Goal: Find specific page/section

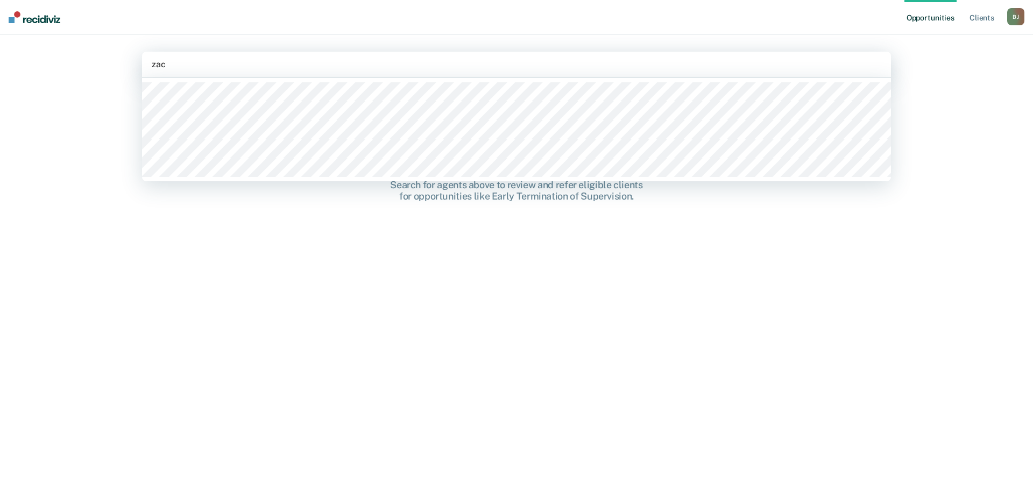
type input "zac h"
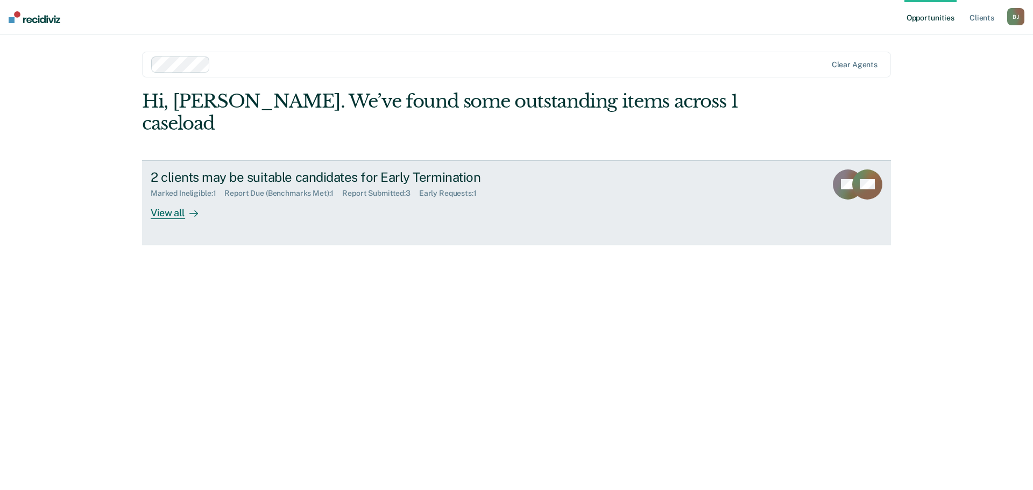
click at [176, 198] on div "View all" at bounding box center [181, 208] width 60 height 21
